Goal: Information Seeking & Learning: Learn about a topic

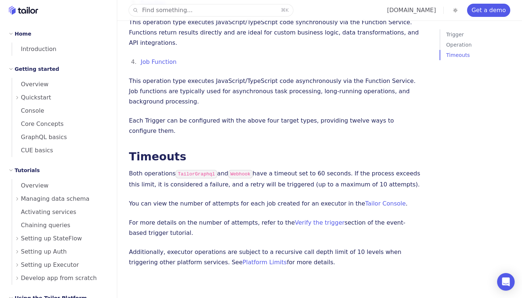
scroll to position [445, 0]
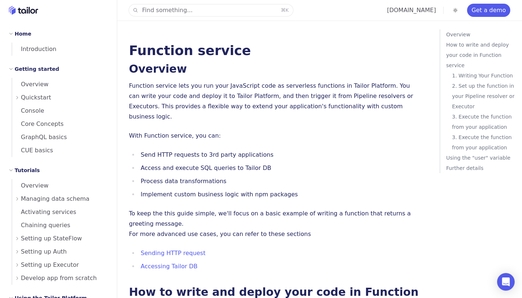
scroll to position [239, 0]
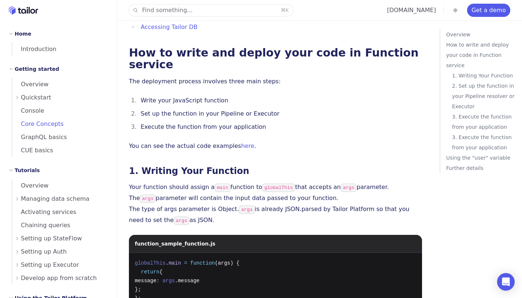
click at [47, 127] on span "Core Concepts" at bounding box center [38, 123] width 52 height 7
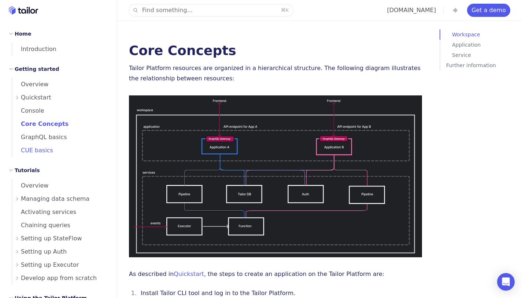
click at [45, 150] on span "CUE basics" at bounding box center [32, 150] width 41 height 7
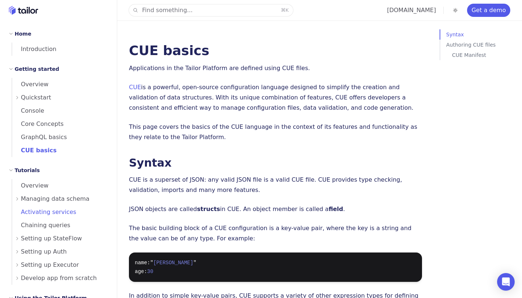
click at [45, 212] on span "Activating services" at bounding box center [44, 211] width 64 height 7
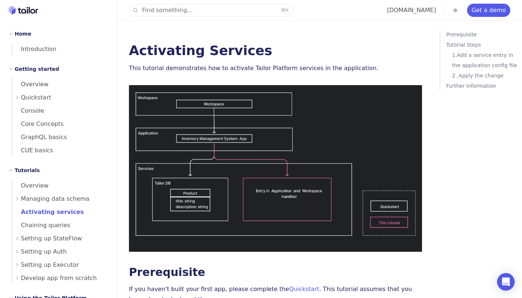
click at [49, 254] on span "Setting up Auth" at bounding box center [44, 251] width 46 height 10
click at [31, 53] on span "Introduction" at bounding box center [34, 49] width 44 height 10
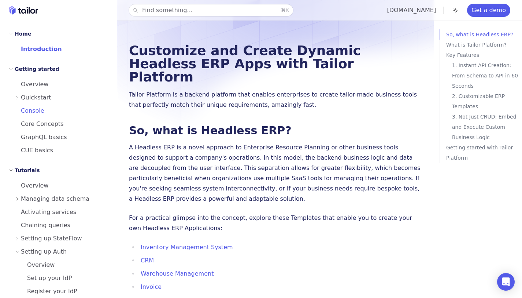
click at [36, 112] on span "Console" at bounding box center [28, 110] width 32 height 7
